Goal: Use online tool/utility: Utilize a website feature to perform a specific function

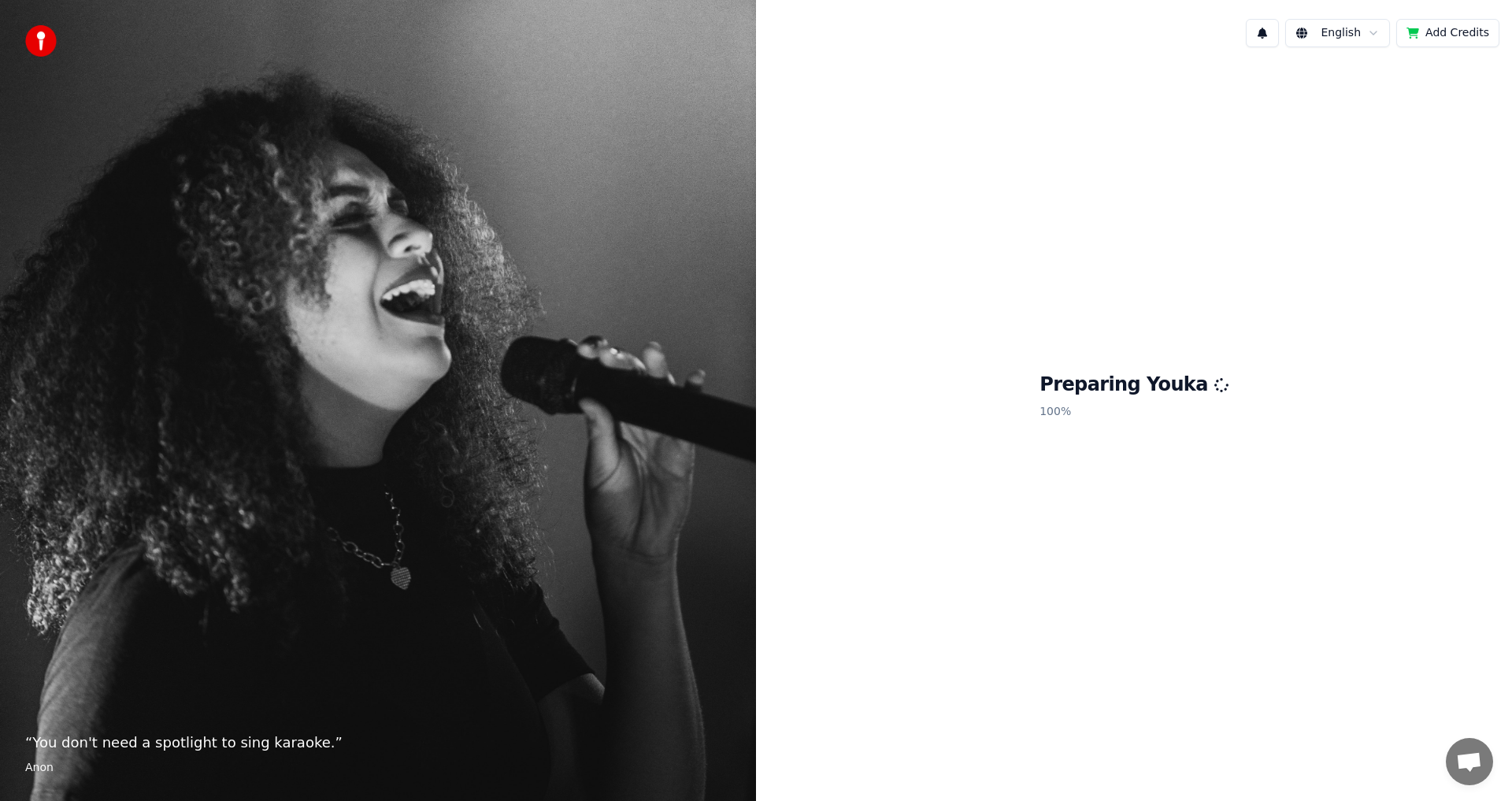
click at [1461, 762] on span "채팅 열기" at bounding box center [1469, 763] width 26 height 22
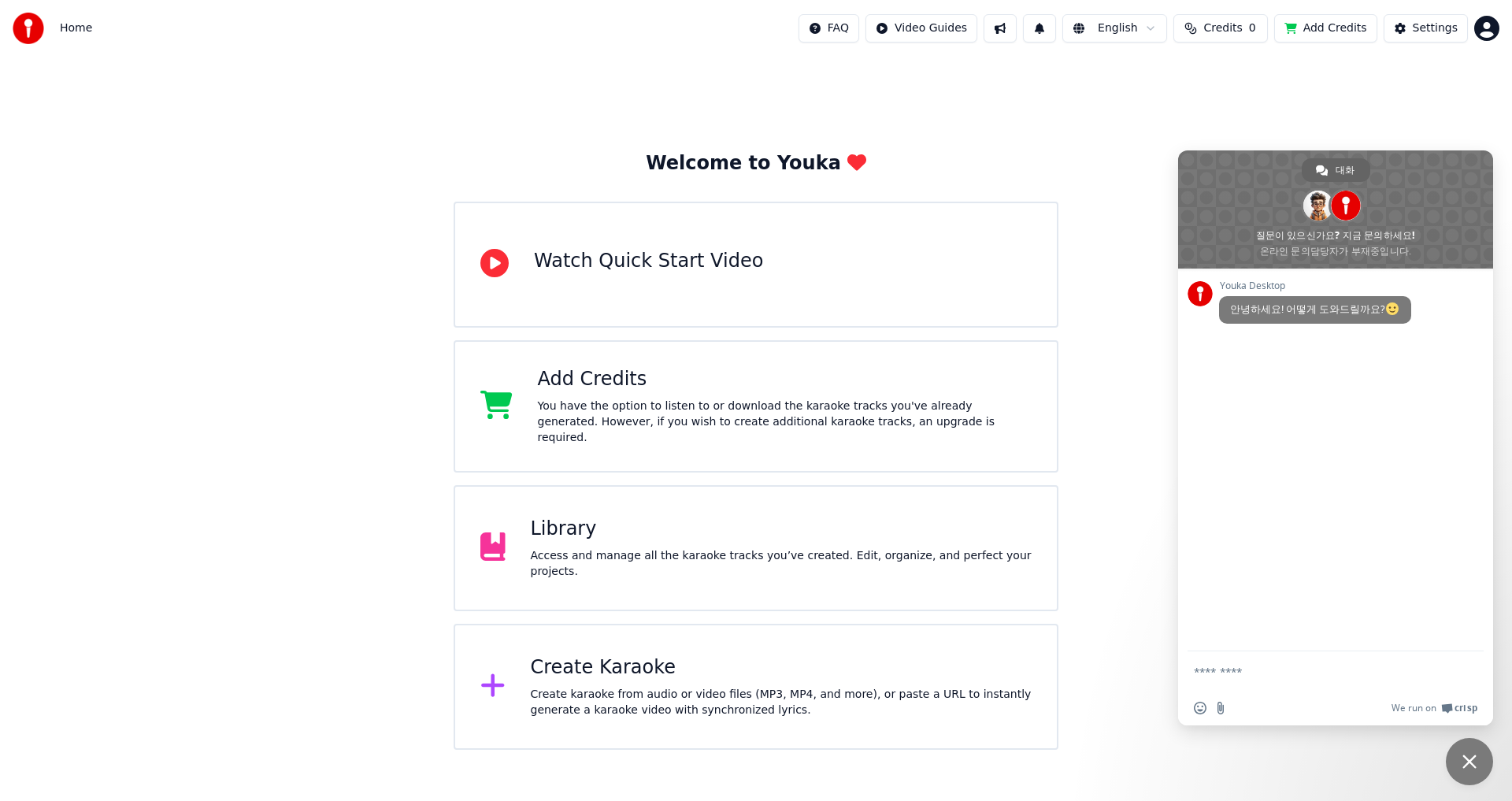
click at [1109, 618] on div "Welcome to Youka Watch Quick Start Video Add Credits You have the option to lis…" at bounding box center [756, 403] width 1512 height 693
click at [565, 687] on div "Create karaoke from audio or video files (MP3, MP4, and more), or paste a URL t…" at bounding box center [781, 702] width 502 height 32
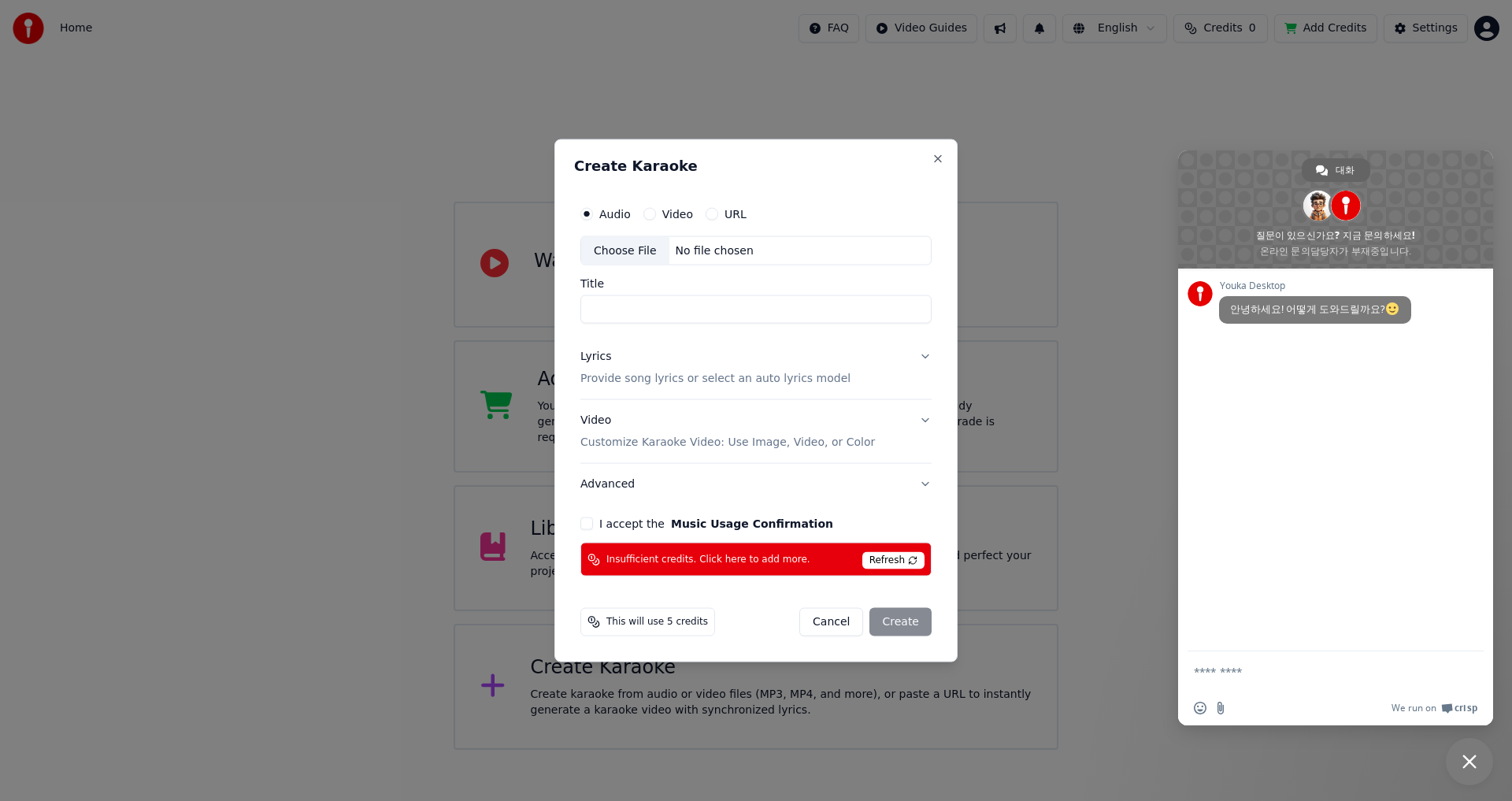
click at [837, 626] on button "Cancel" at bounding box center [831, 622] width 64 height 28
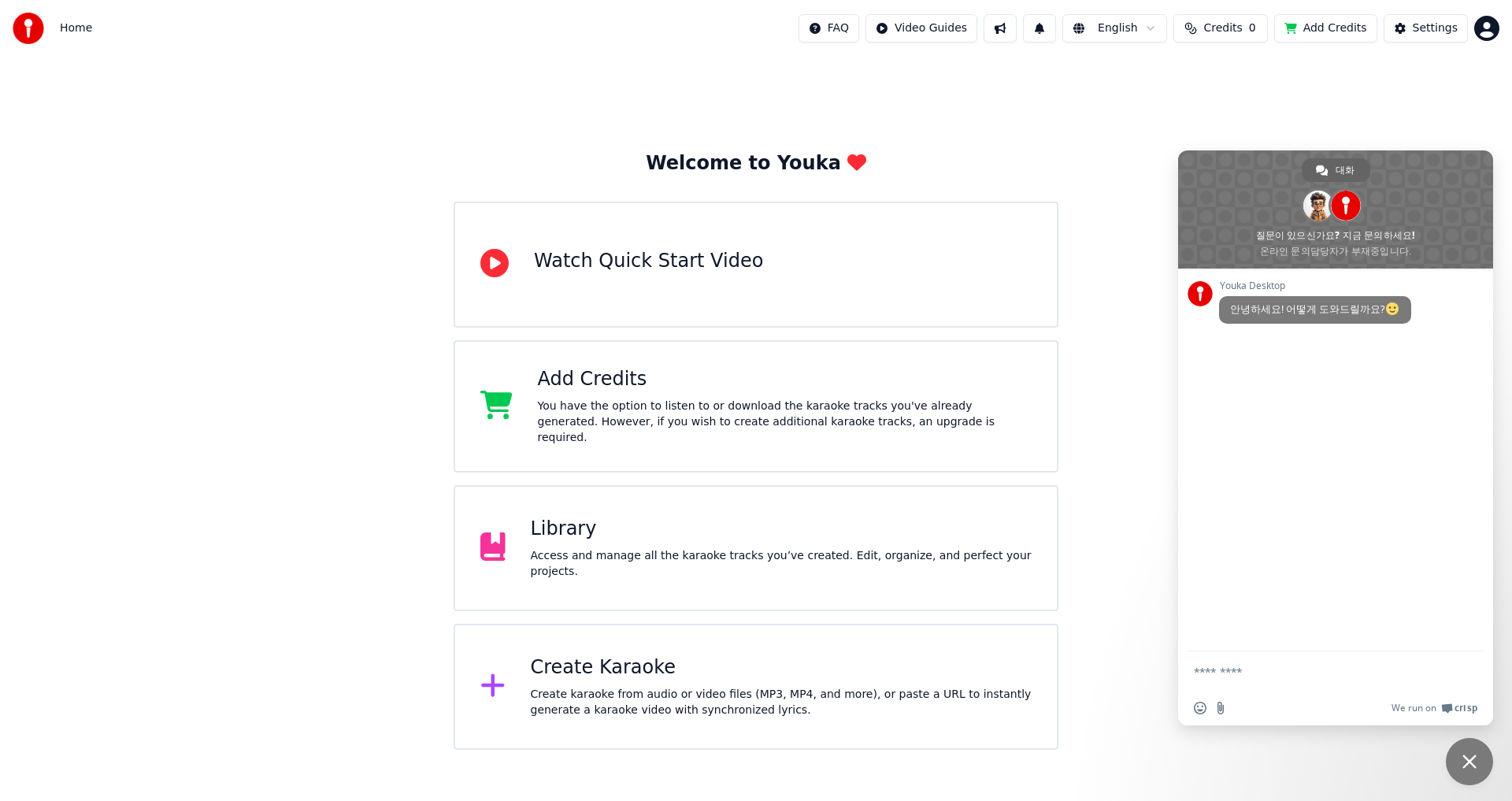
click at [676, 698] on div "Create karaoke from audio or video files (MP3, MP4, and more), or paste a URL t…" at bounding box center [781, 702] width 502 height 32
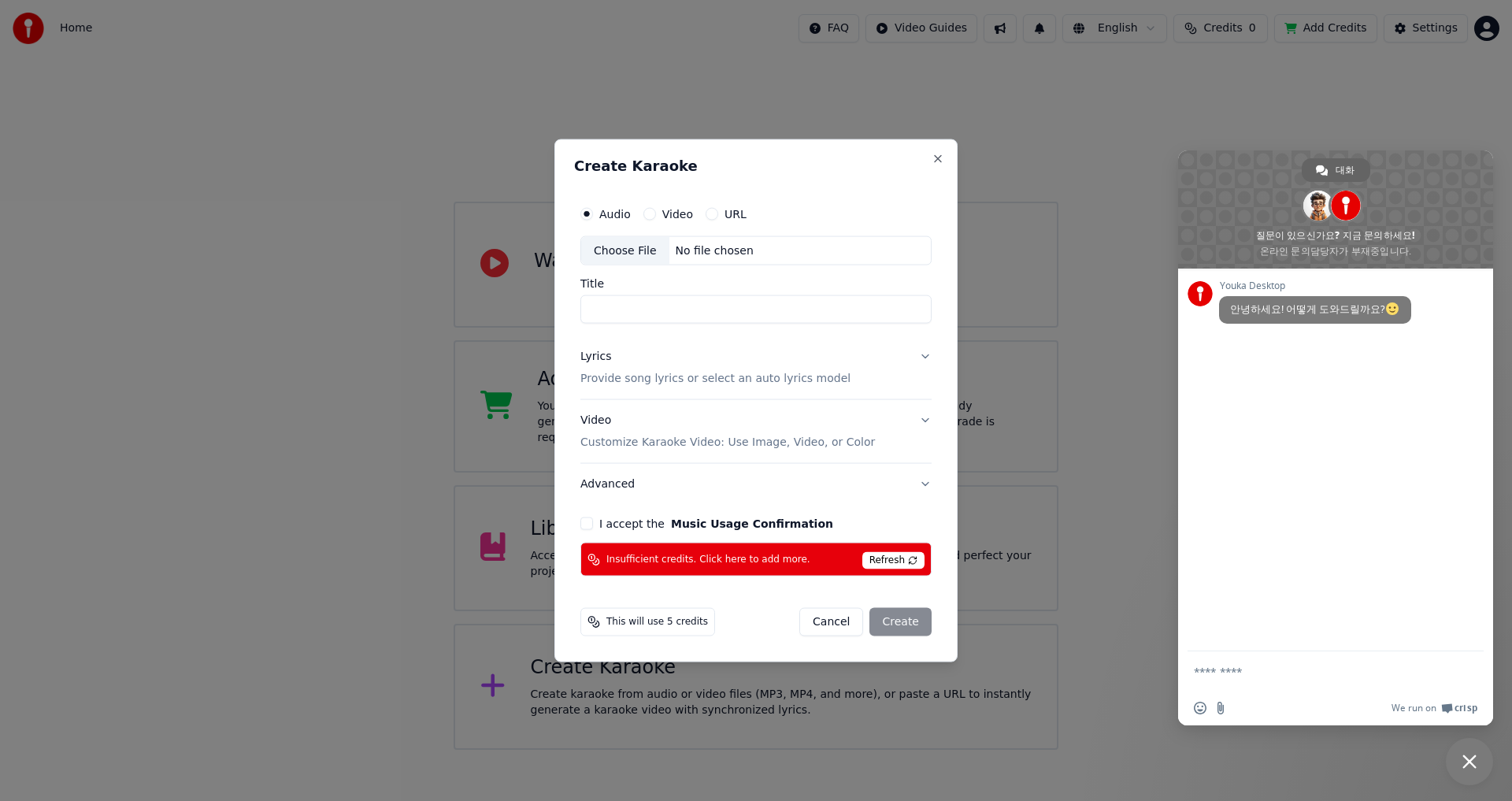
click at [656, 626] on span "This will use 5 credits" at bounding box center [657, 622] width 102 height 13
click at [707, 216] on button "URL" at bounding box center [712, 213] width 13 height 13
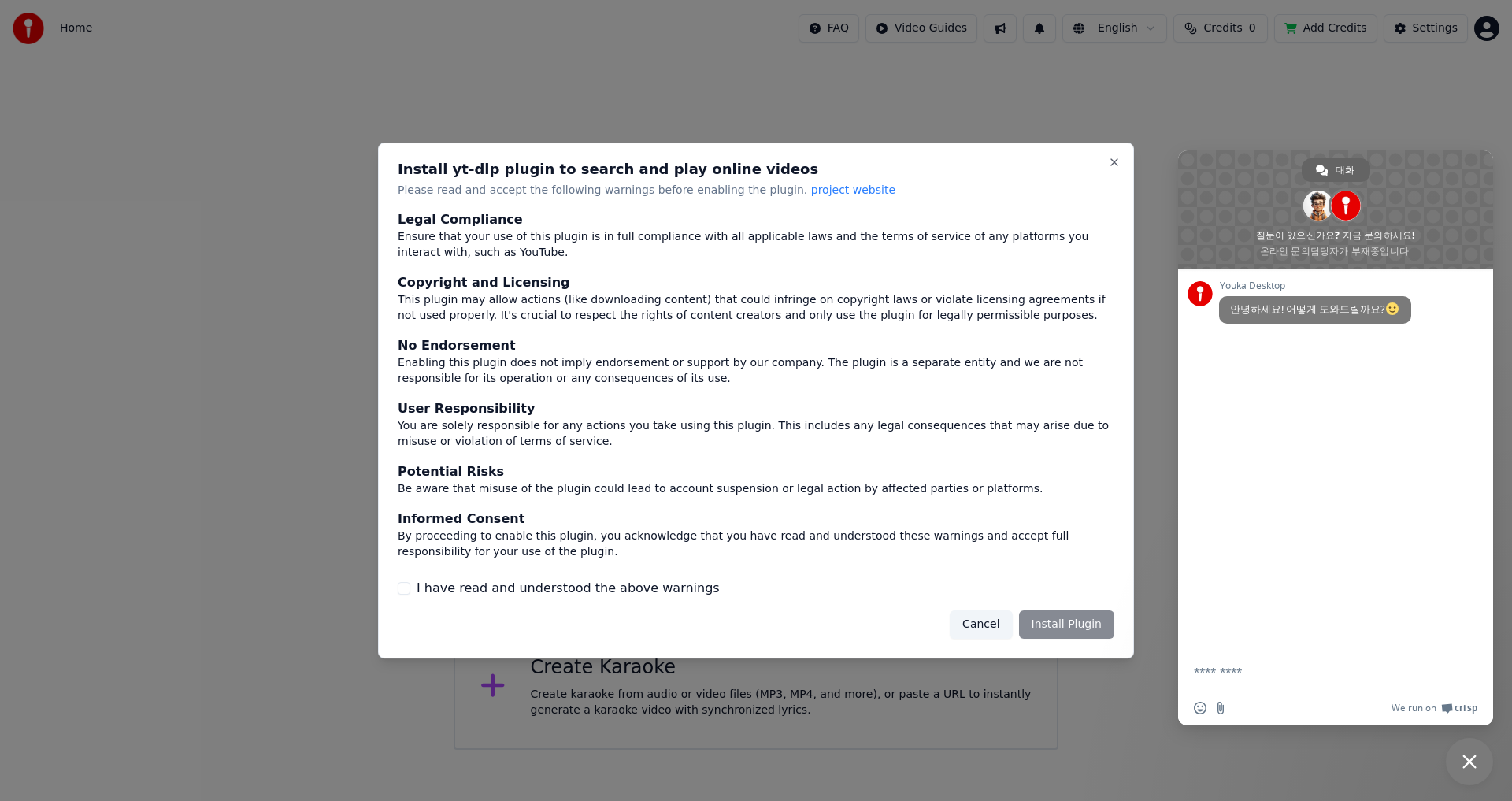
click at [1052, 625] on div "Cancel Install Plugin" at bounding box center [1032, 624] width 165 height 28
click at [983, 627] on button "Cancel" at bounding box center [980, 624] width 62 height 28
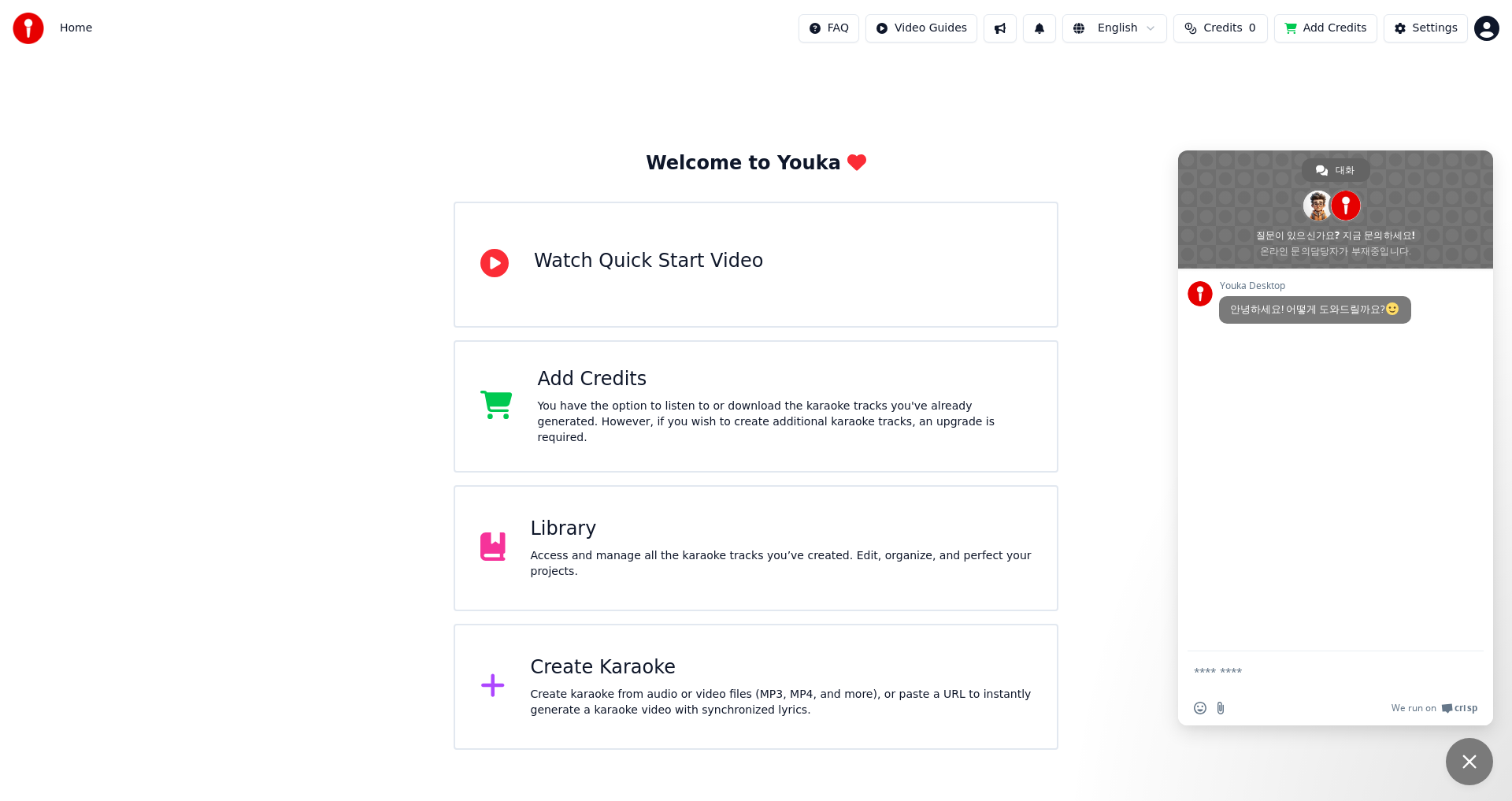
click at [660, 414] on div "You have the option to listen to or download the karaoke tracks you've already …" at bounding box center [785, 422] width 495 height 47
